Goal: Task Accomplishment & Management: Use online tool/utility

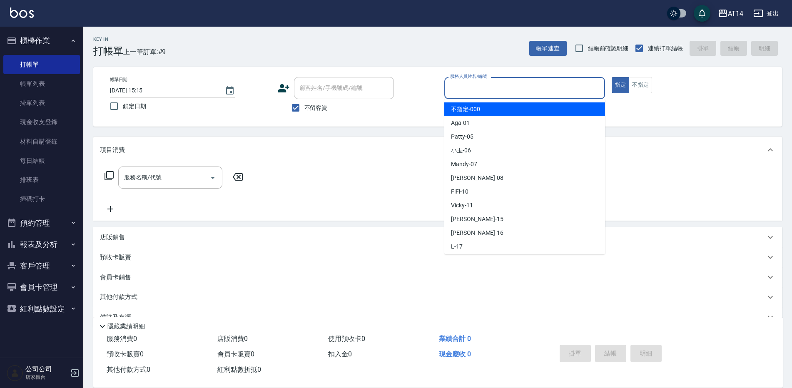
click at [472, 89] on input "服務人員姓名/編號" at bounding box center [524, 88] width 153 height 15
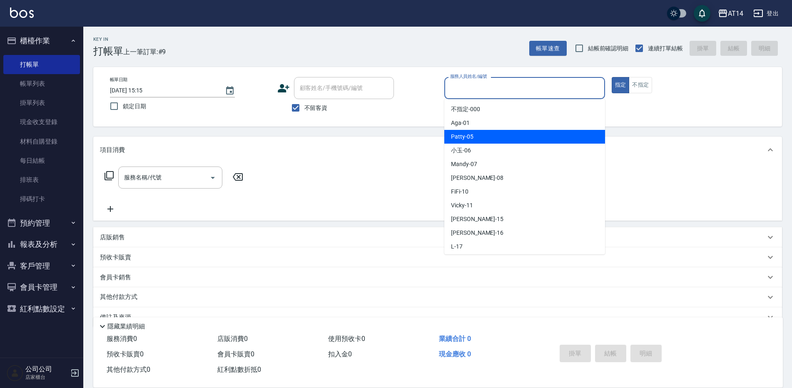
click at [455, 143] on div "Patty -05" at bounding box center [524, 137] width 161 height 14
type input "Patty-05"
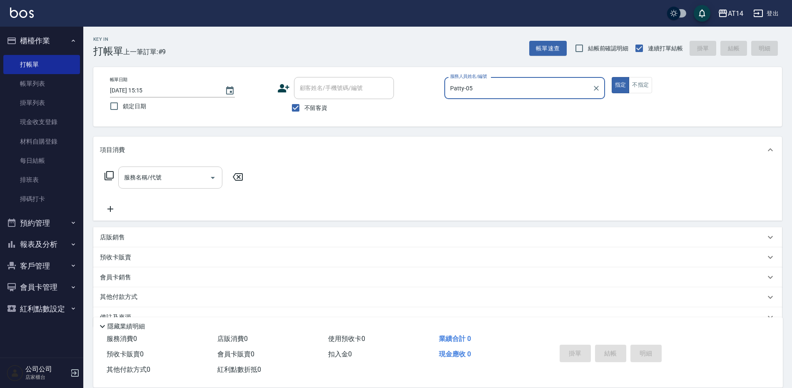
click at [169, 183] on input "服務名稱/代號" at bounding box center [164, 177] width 84 height 15
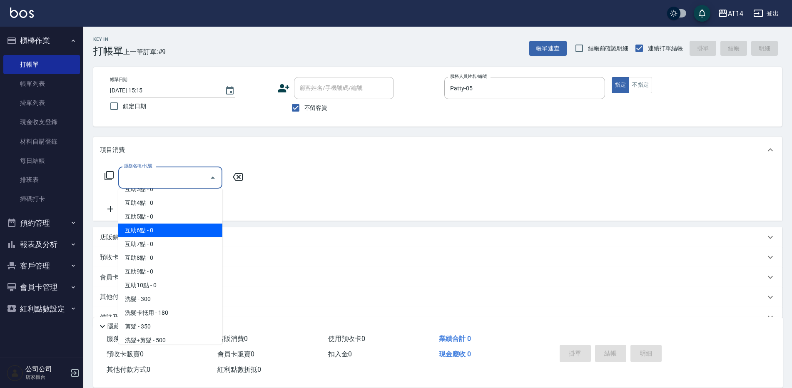
scroll to position [42, 0]
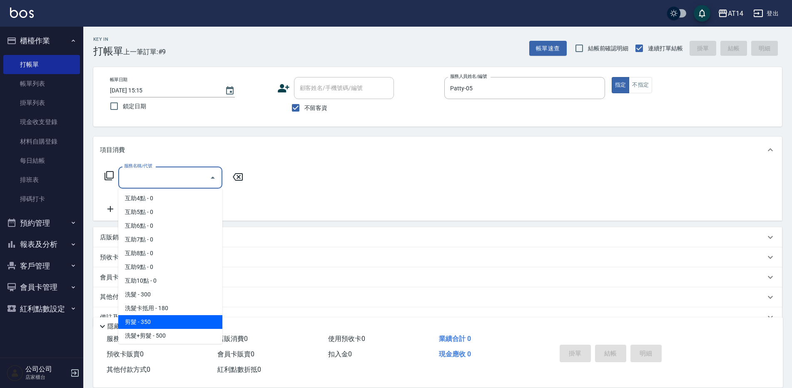
click at [154, 319] on span "剪髮 - 350" at bounding box center [170, 322] width 104 height 14
type input "剪髮(021)"
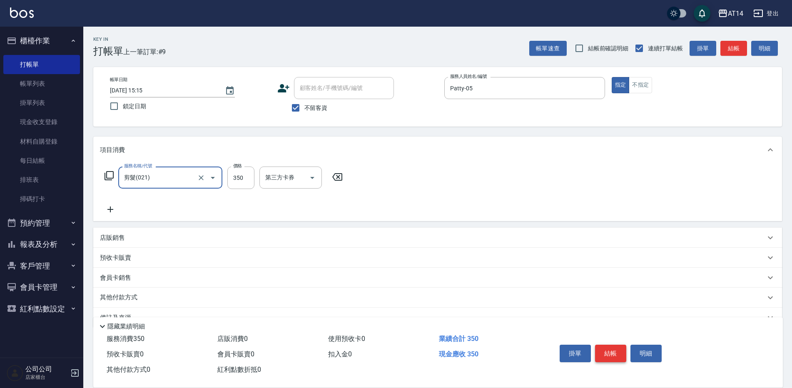
click at [605, 348] on button "結帳" at bounding box center [610, 353] width 31 height 17
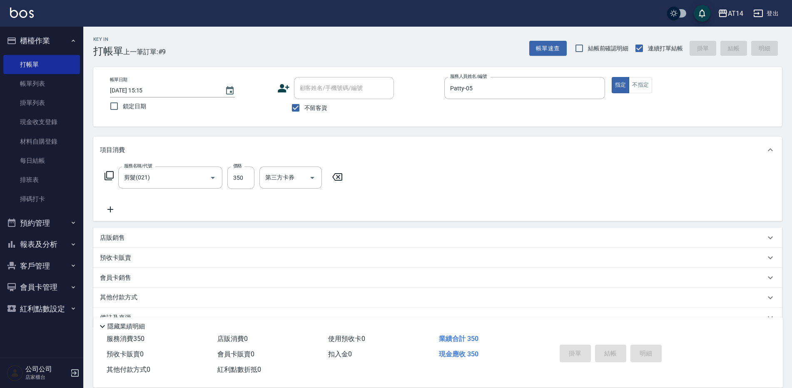
type input "[DATE] 15:47"
